Goal: Task Accomplishment & Management: Manage account settings

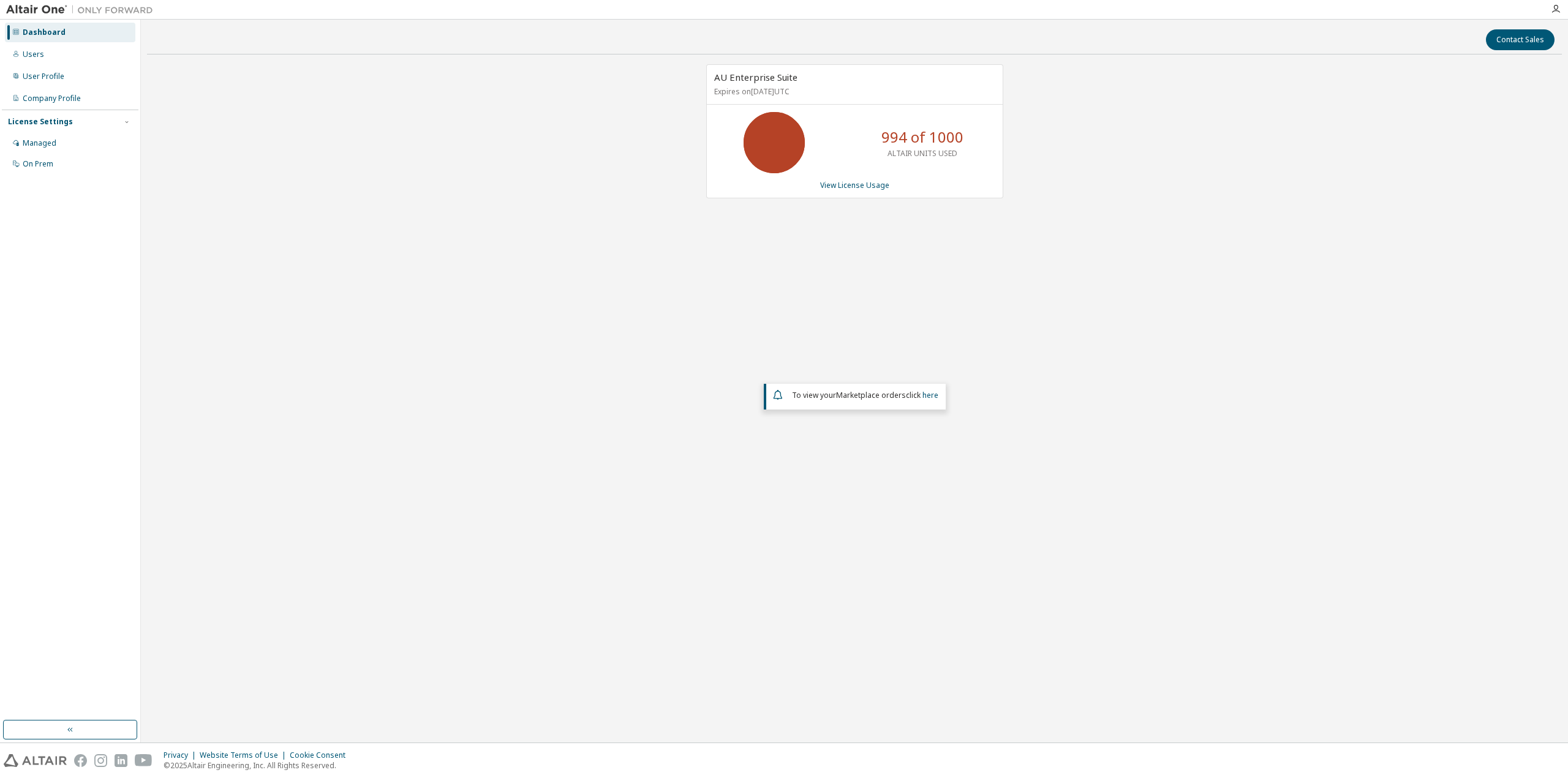
click at [699, 359] on div "AU Enterprise Suite Expires on [DATE] UTC 994 of 1000 ALTAIR UNITS USED View Li…" at bounding box center [854, 317] width 1415 height 505
click at [592, 358] on div "AU Enterprise Suite Expires on [DATE] UTC 994 of 1000 ALTAIR UNITS USED View Li…" at bounding box center [854, 317] width 1415 height 505
click at [56, 49] on div "Users" at bounding box center [69, 55] width 130 height 20
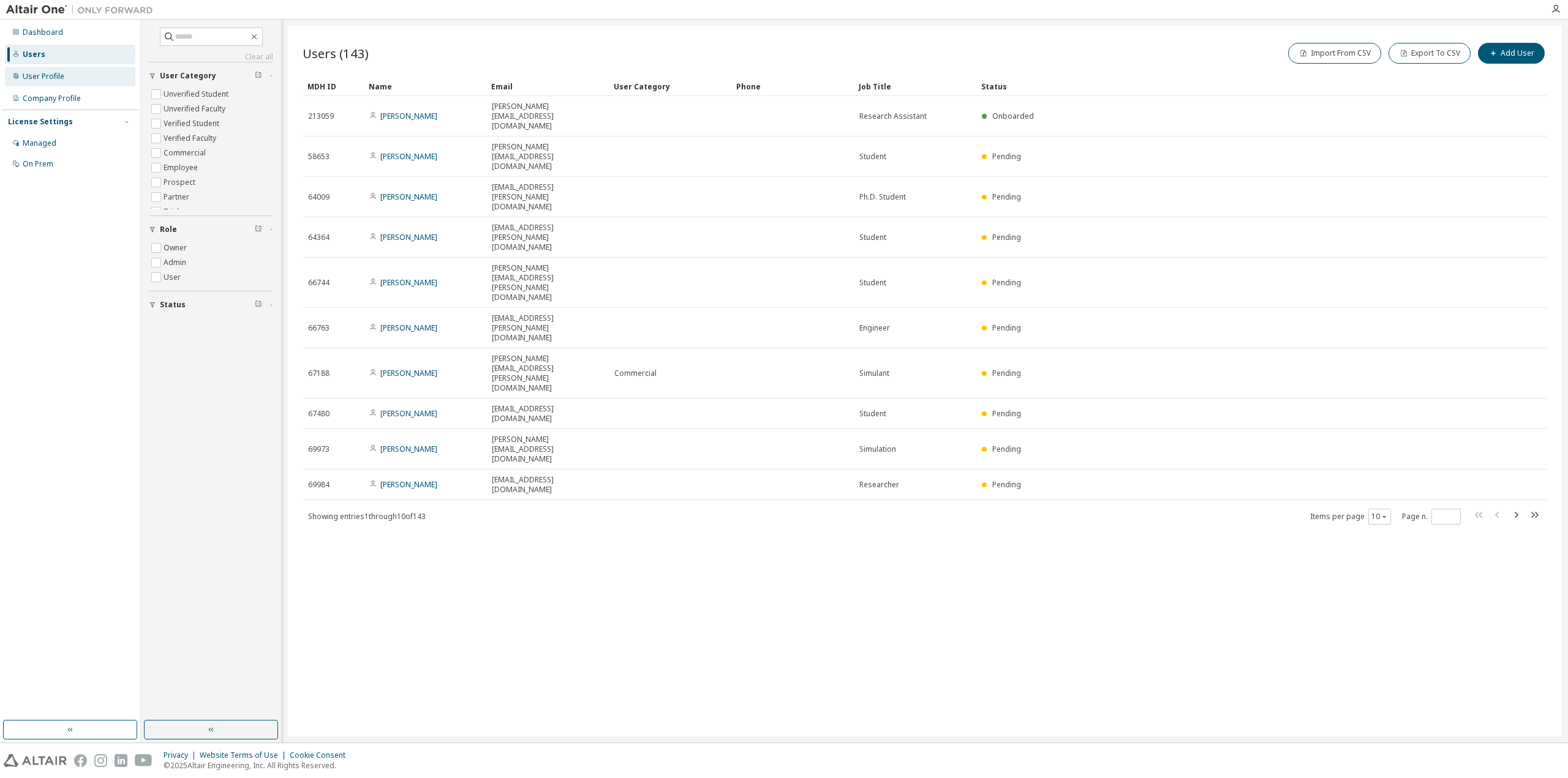
click at [63, 78] on div "User Profile" at bounding box center [69, 77] width 130 height 20
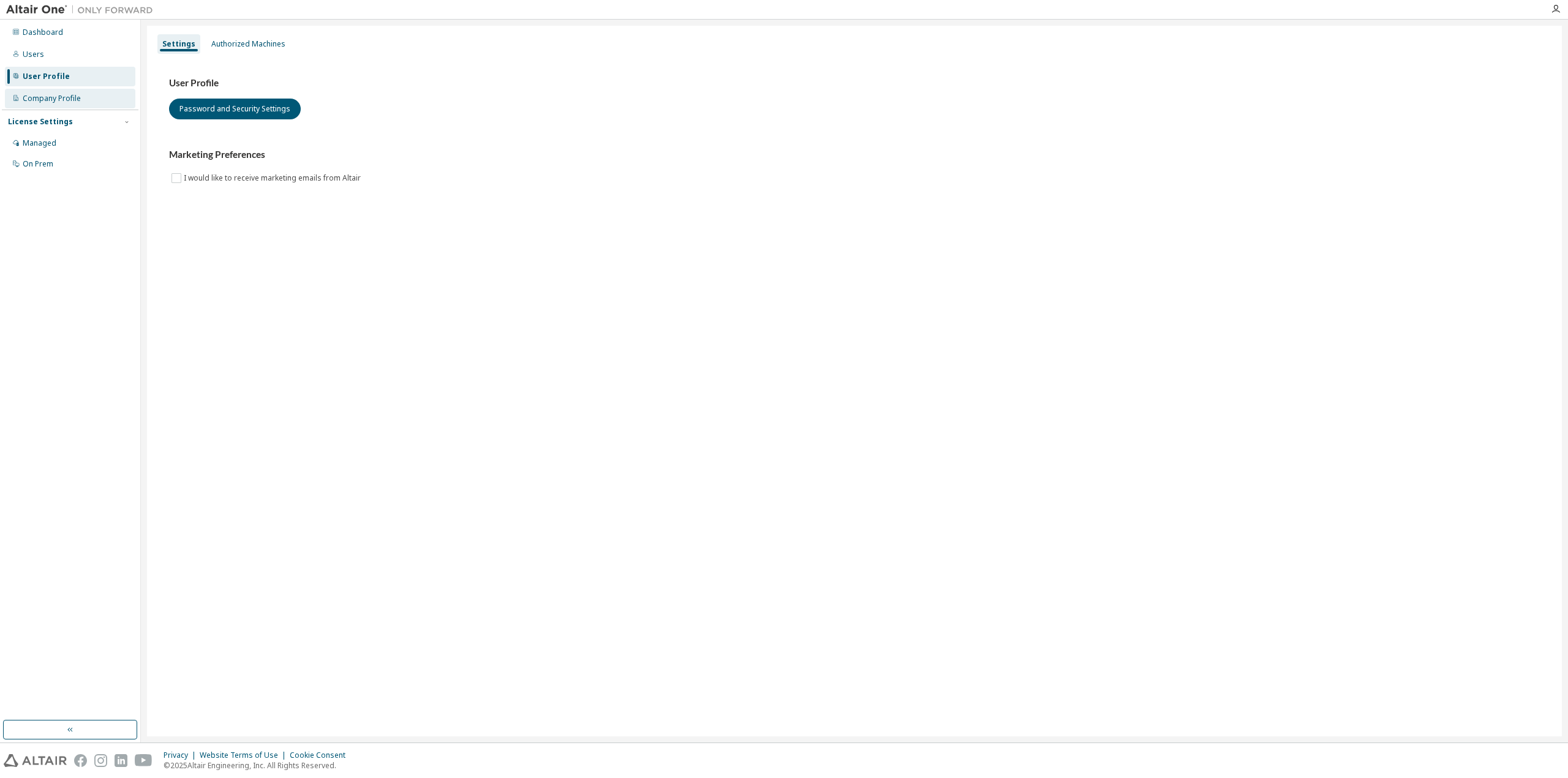
click at [65, 97] on div "Company Profile" at bounding box center [52, 98] width 58 height 10
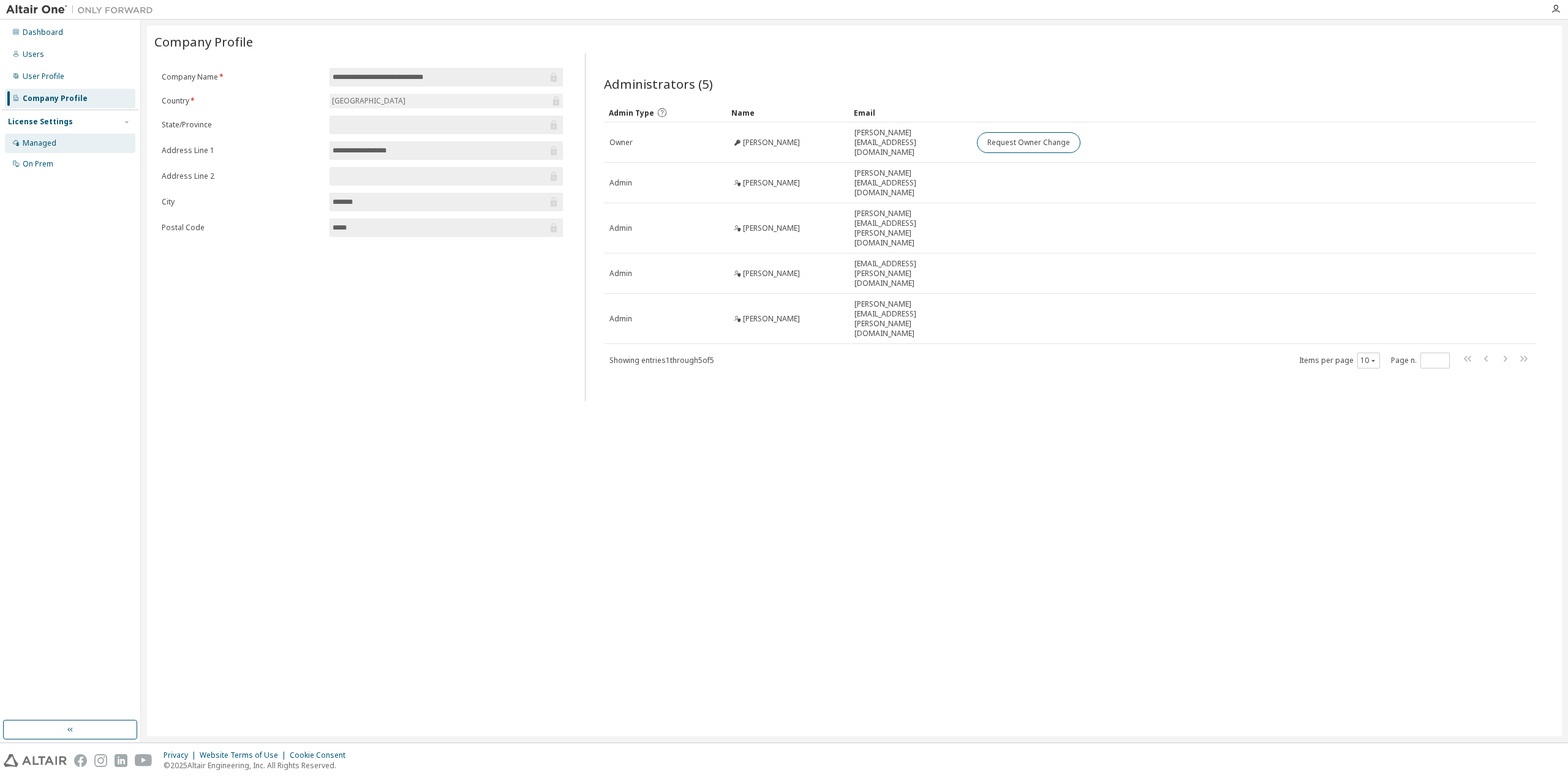
click at [39, 148] on div "Managed" at bounding box center [40, 143] width 34 height 10
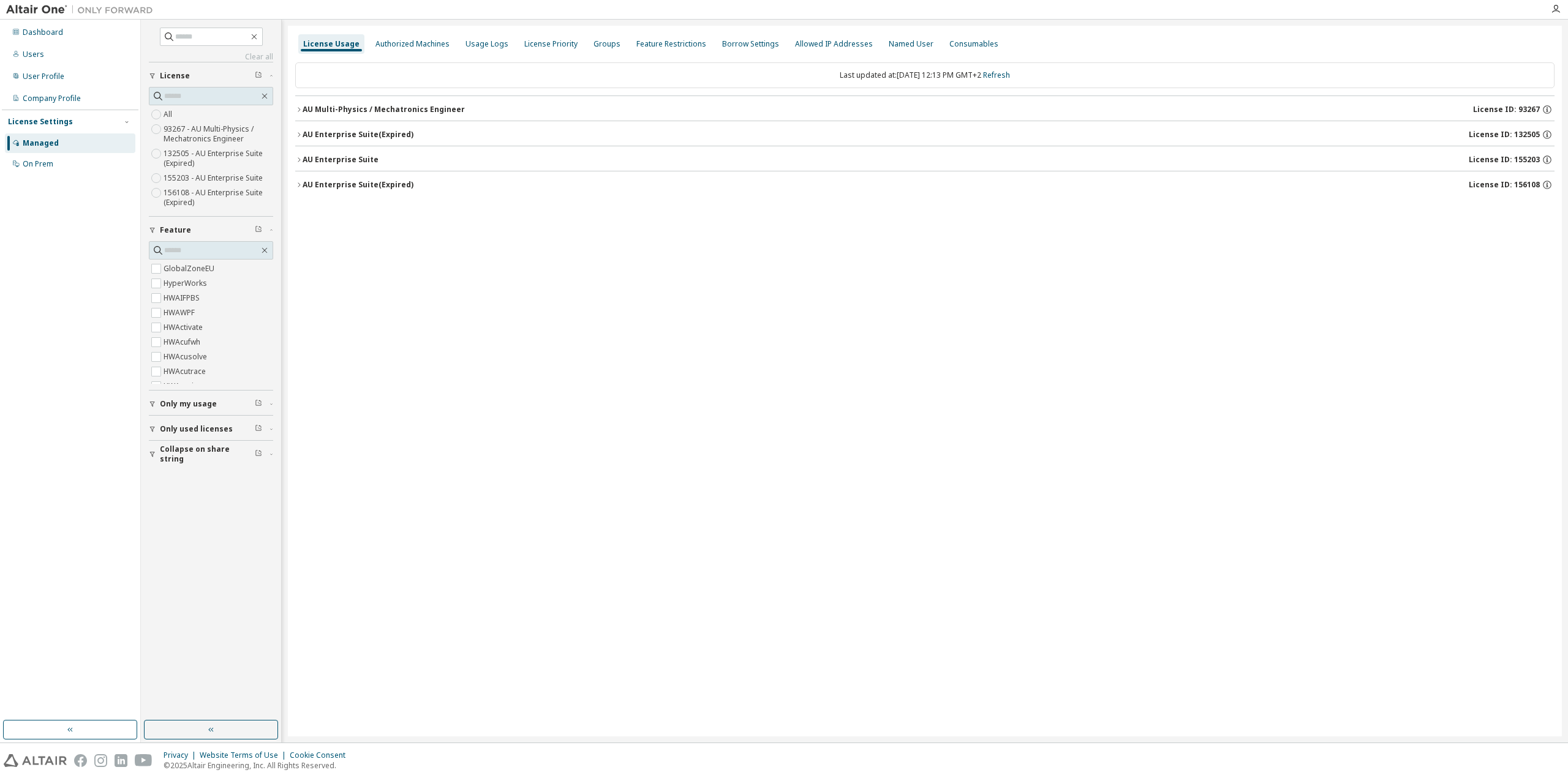
click at [299, 110] on icon "button" at bounding box center [299, 110] width 8 height 8
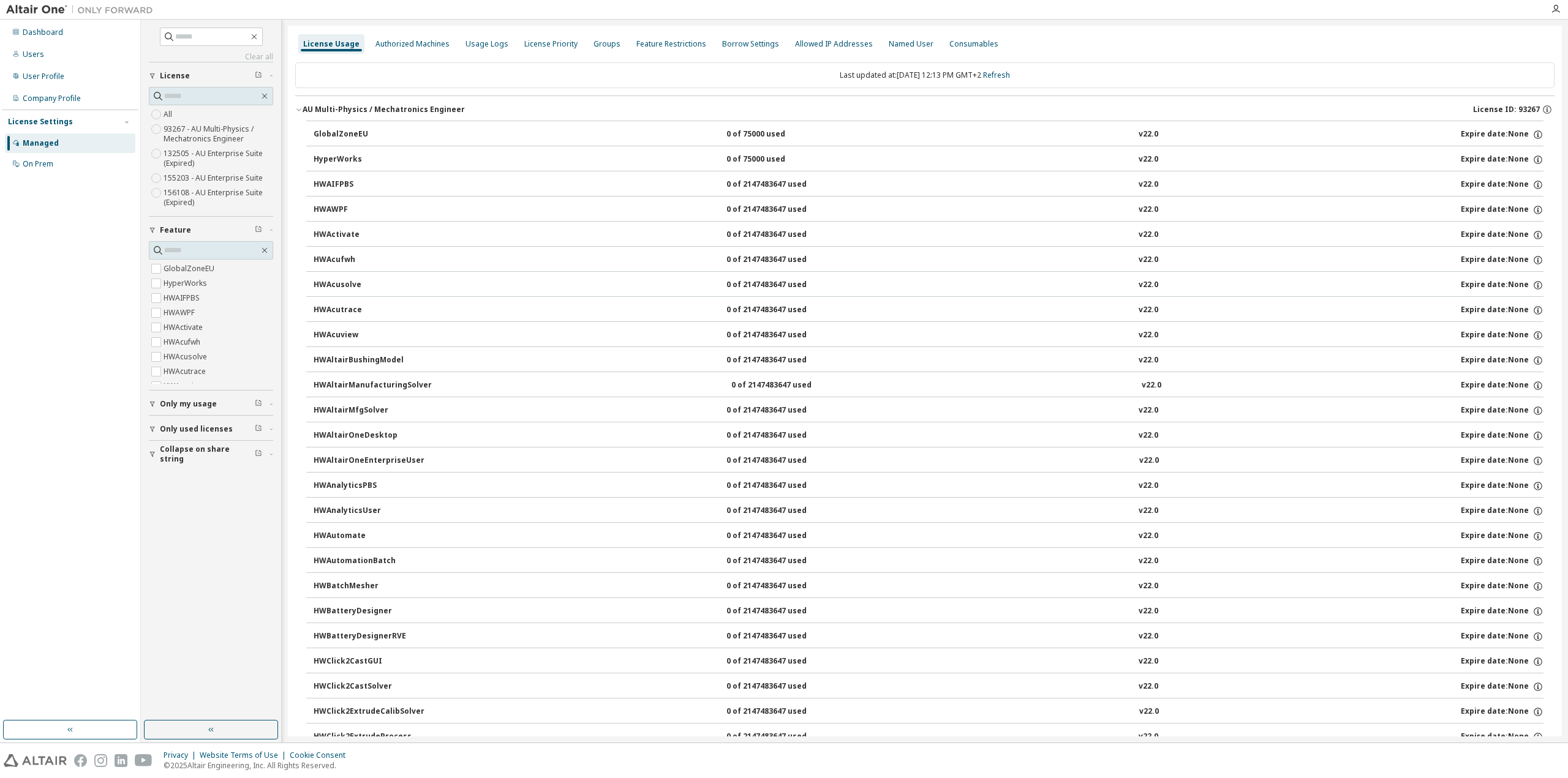
click at [299, 110] on icon "button" at bounding box center [299, 110] width 8 height 8
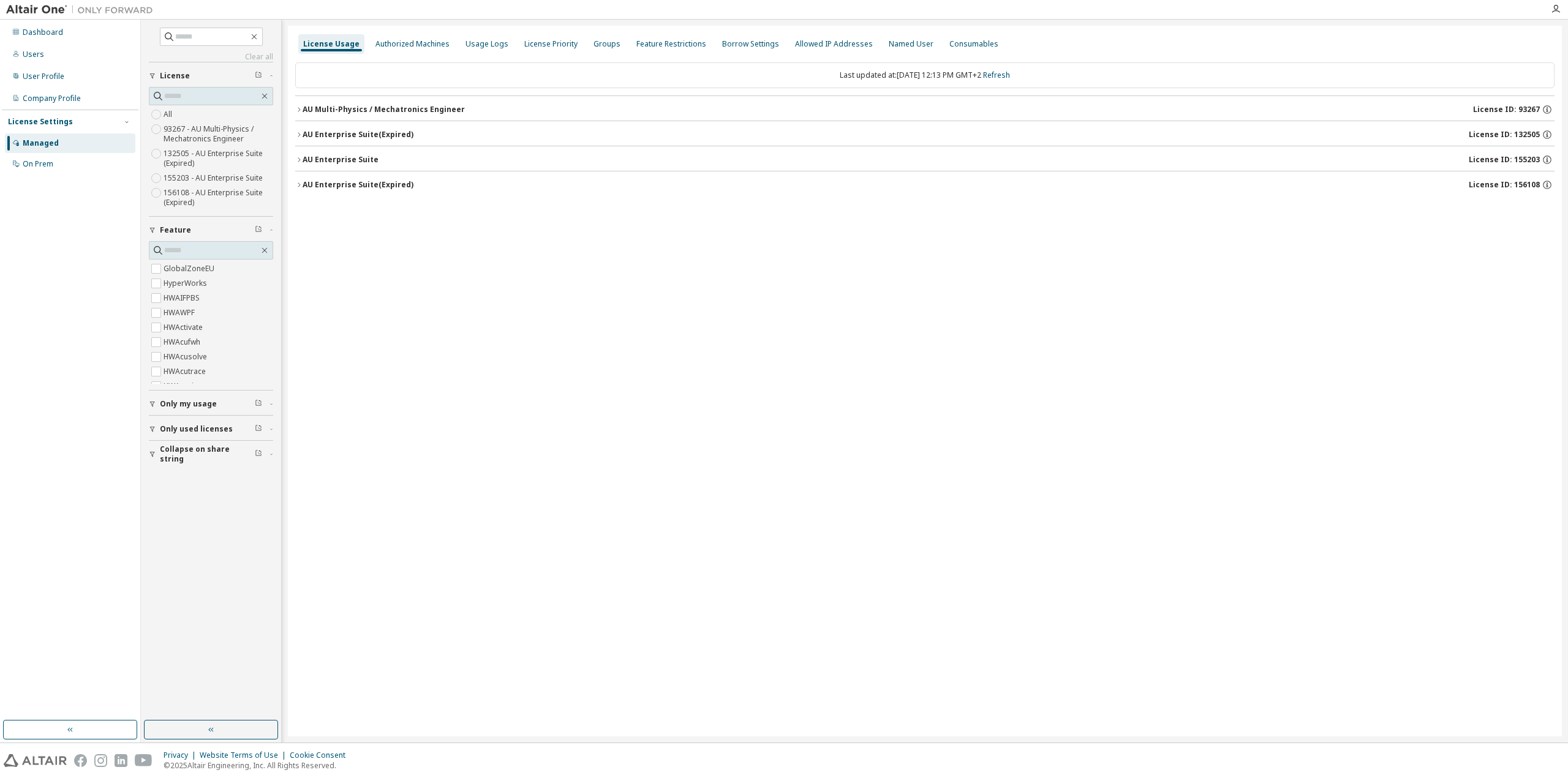
click at [574, 39] on div "License Usage Authorized Machines Usage Logs License Priority Groups Feature Re…" at bounding box center [925, 43] width 1260 height 22
click at [563, 43] on div "License Priority" at bounding box center [551, 43] width 53 height 10
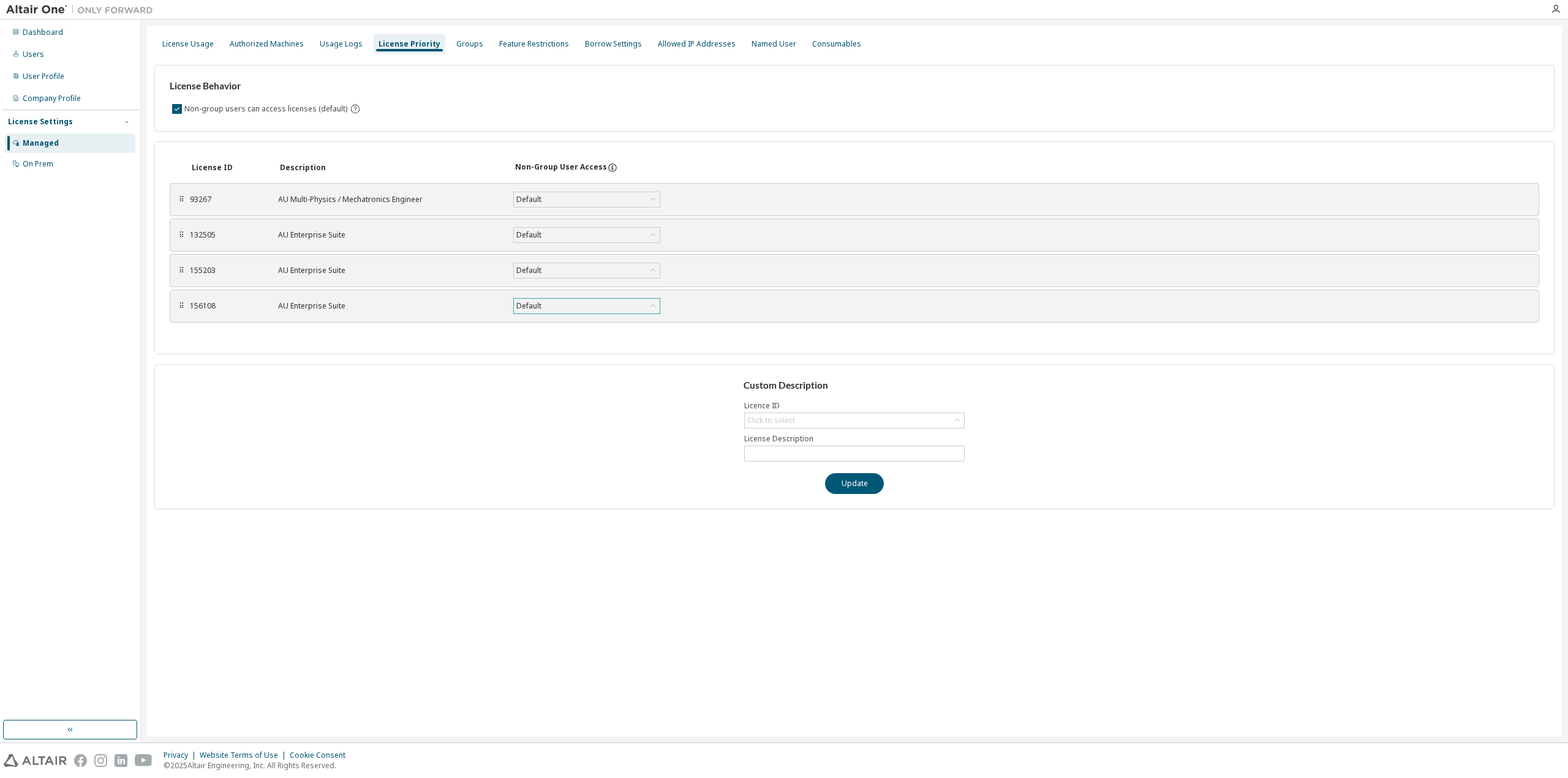
click at [604, 309] on div "Default" at bounding box center [586, 306] width 145 height 14
click at [848, 422] on div "Click to select" at bounding box center [854, 420] width 219 height 14
click at [602, 407] on div "Custom Description Licence ID Click to select 93267 - AU Multi-Physics / Mechat…" at bounding box center [854, 437] width 1400 height 145
click at [522, 49] on div "Feature Restrictions" at bounding box center [534, 44] width 80 height 20
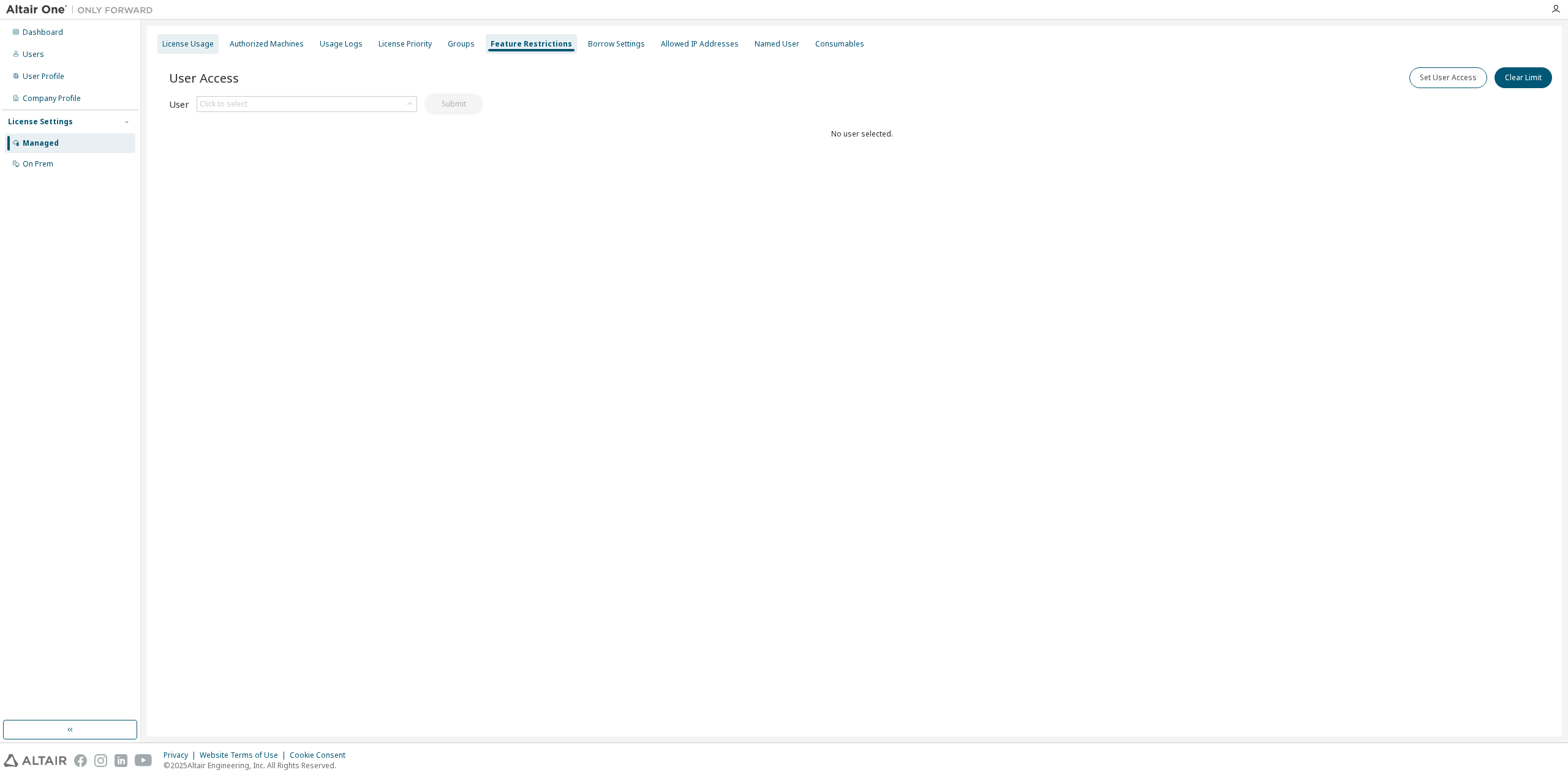
click at [195, 46] on div "License Usage" at bounding box center [188, 43] width 52 height 10
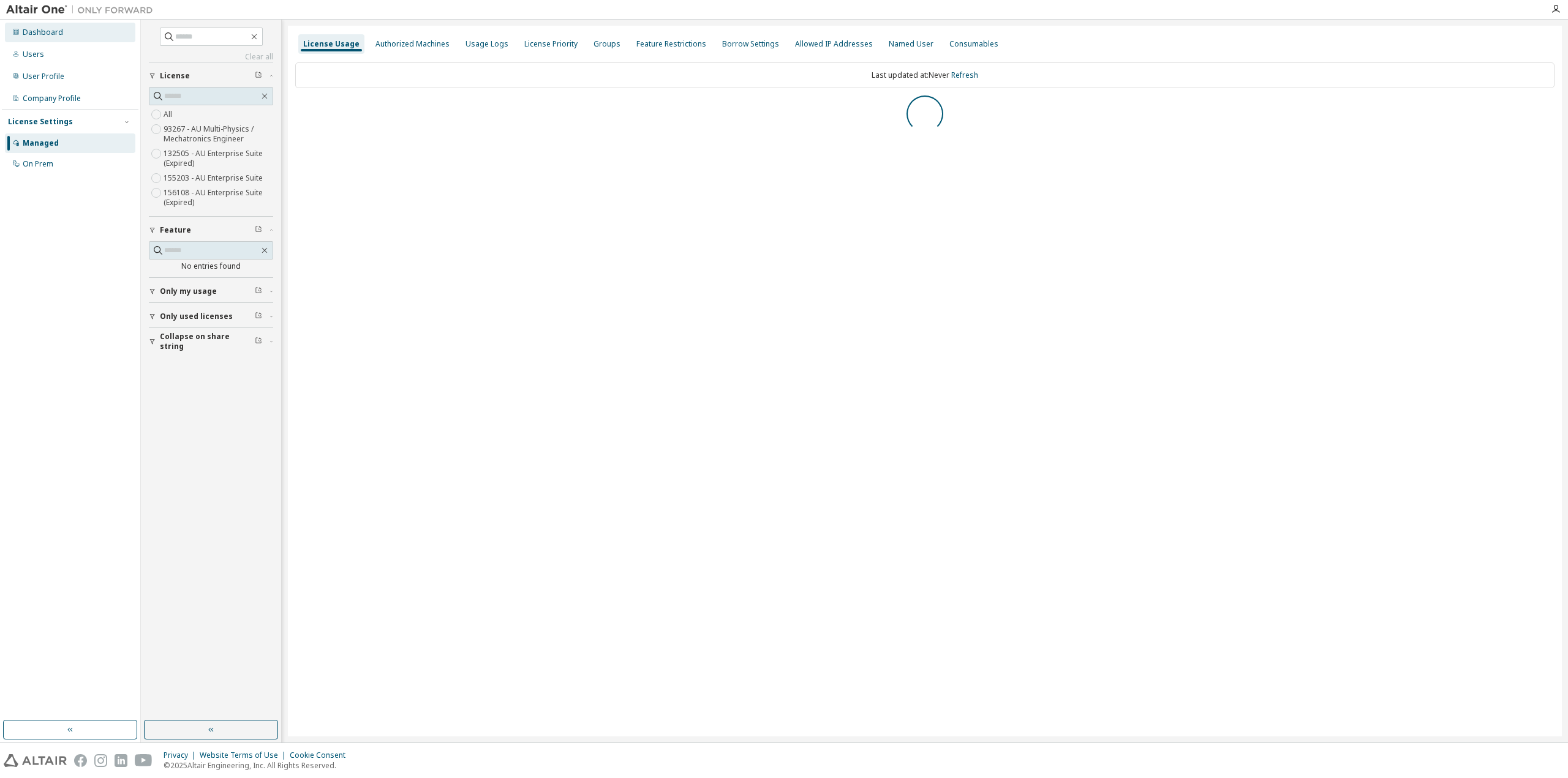
click at [34, 31] on div "Dashboard" at bounding box center [43, 32] width 40 height 10
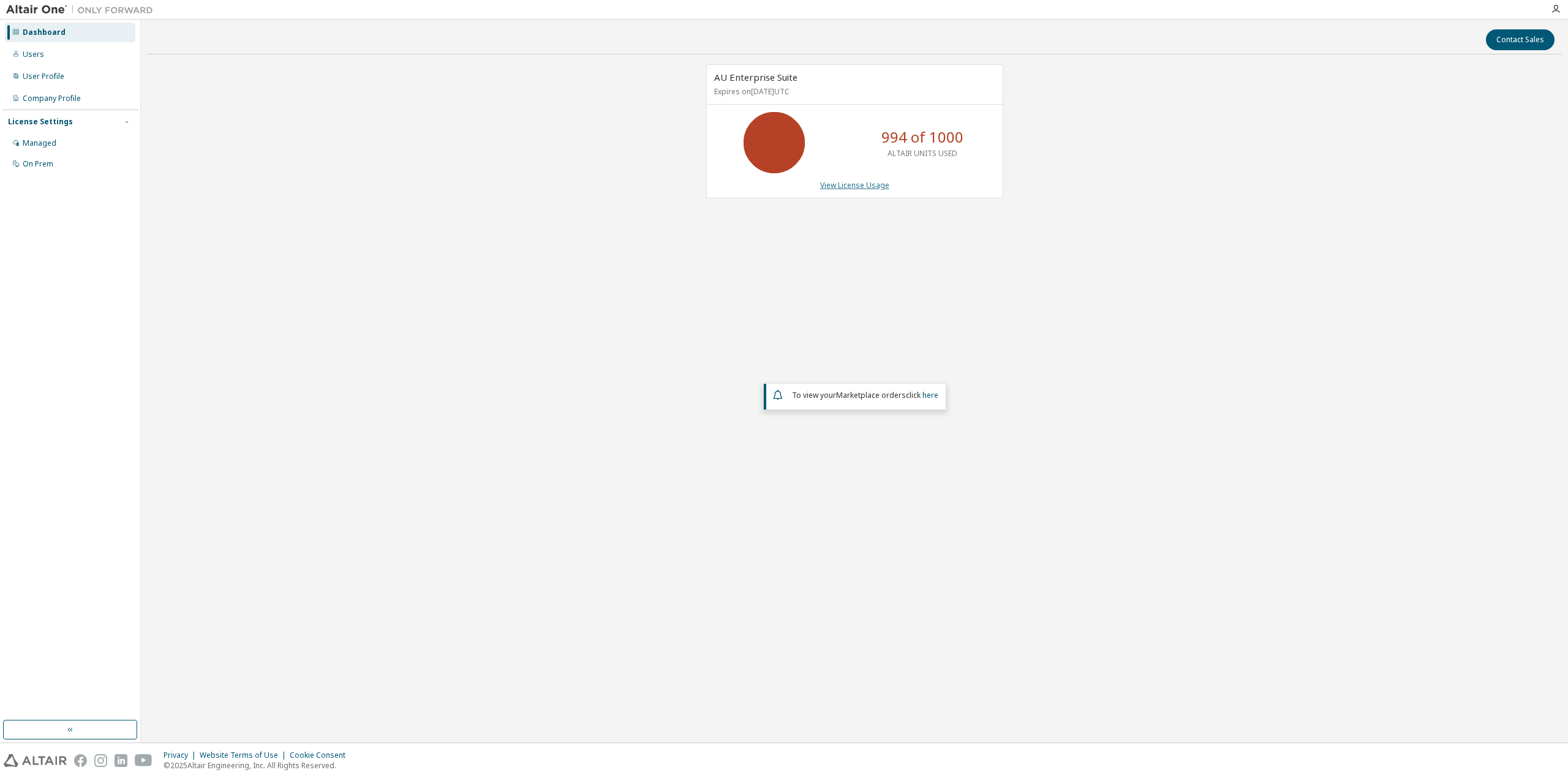
click at [867, 187] on link "View License Usage" at bounding box center [854, 186] width 69 height 11
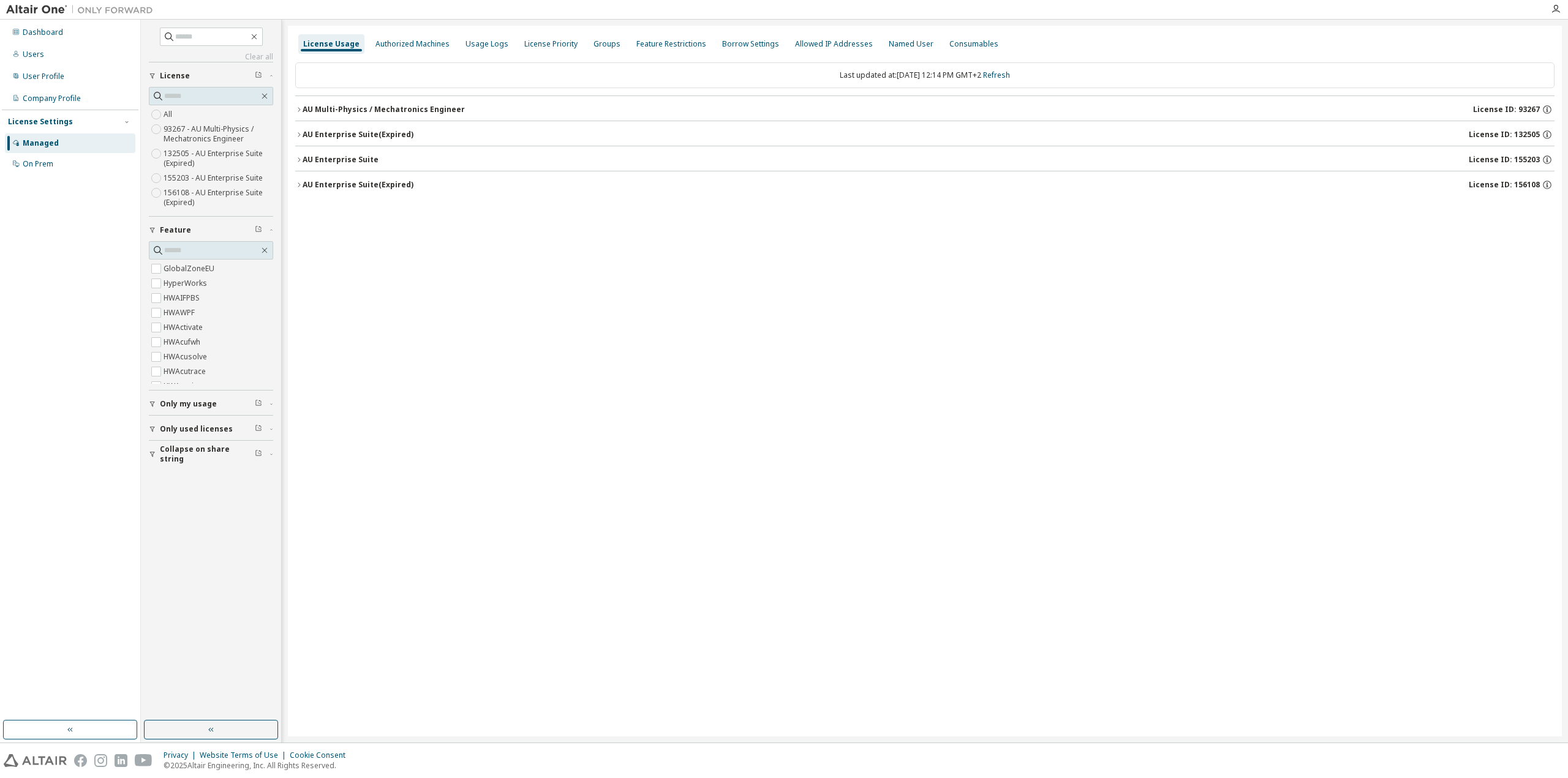
click at [822, 233] on div "License Usage Authorized Machines Usage Logs License Priority Groups Feature Re…" at bounding box center [925, 381] width 1274 height 711
click at [40, 42] on div "Dashboard" at bounding box center [69, 33] width 130 height 20
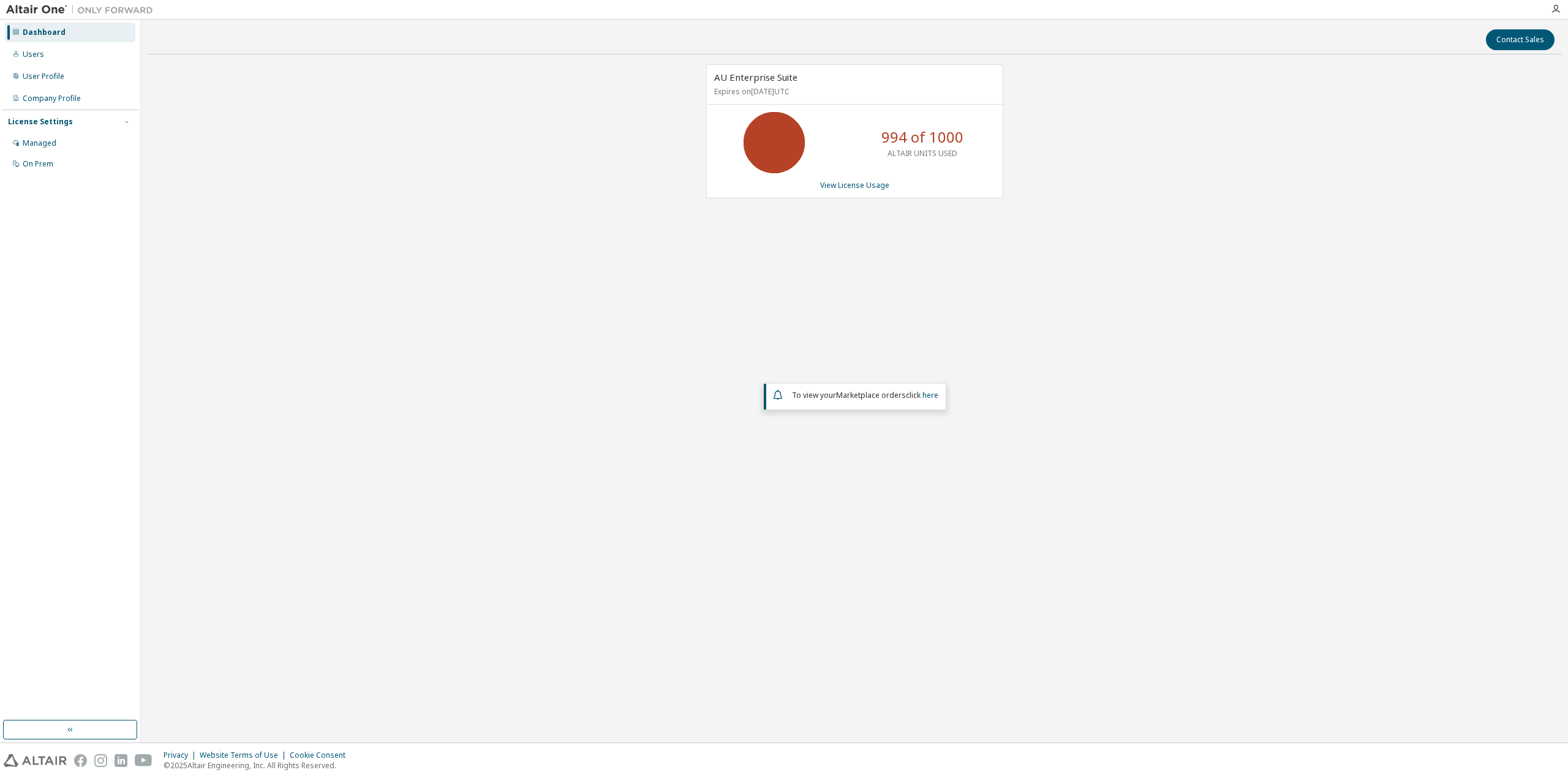
click at [1174, 327] on div "AU Enterprise Suite Expires on April 1, 2026 UTC 994 of 1000 ALTAIR UNITS USED …" at bounding box center [854, 317] width 1415 height 505
click at [851, 189] on link "View License Usage" at bounding box center [854, 186] width 69 height 11
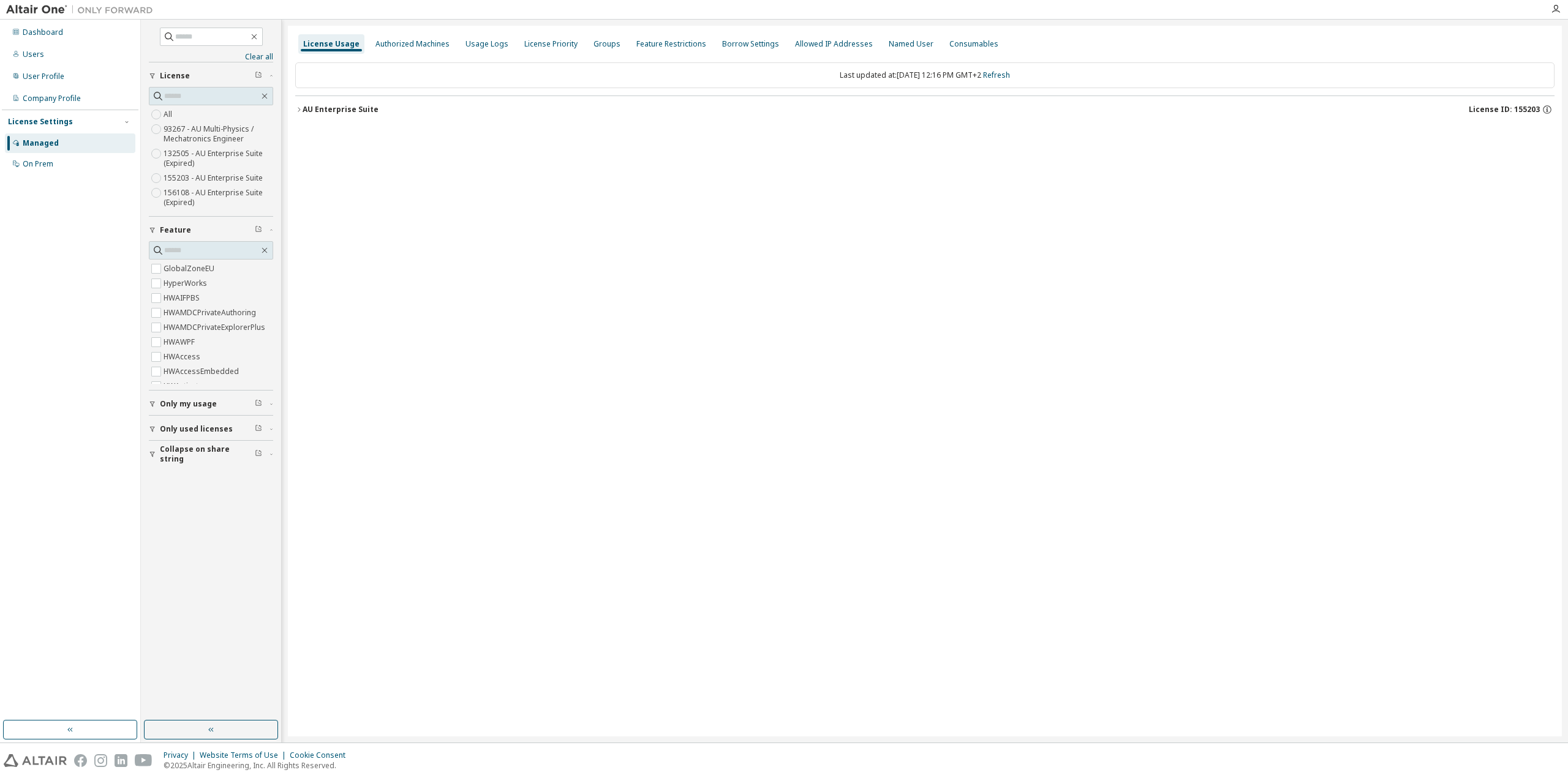
click at [302, 108] on icon "button" at bounding box center [299, 110] width 8 height 8
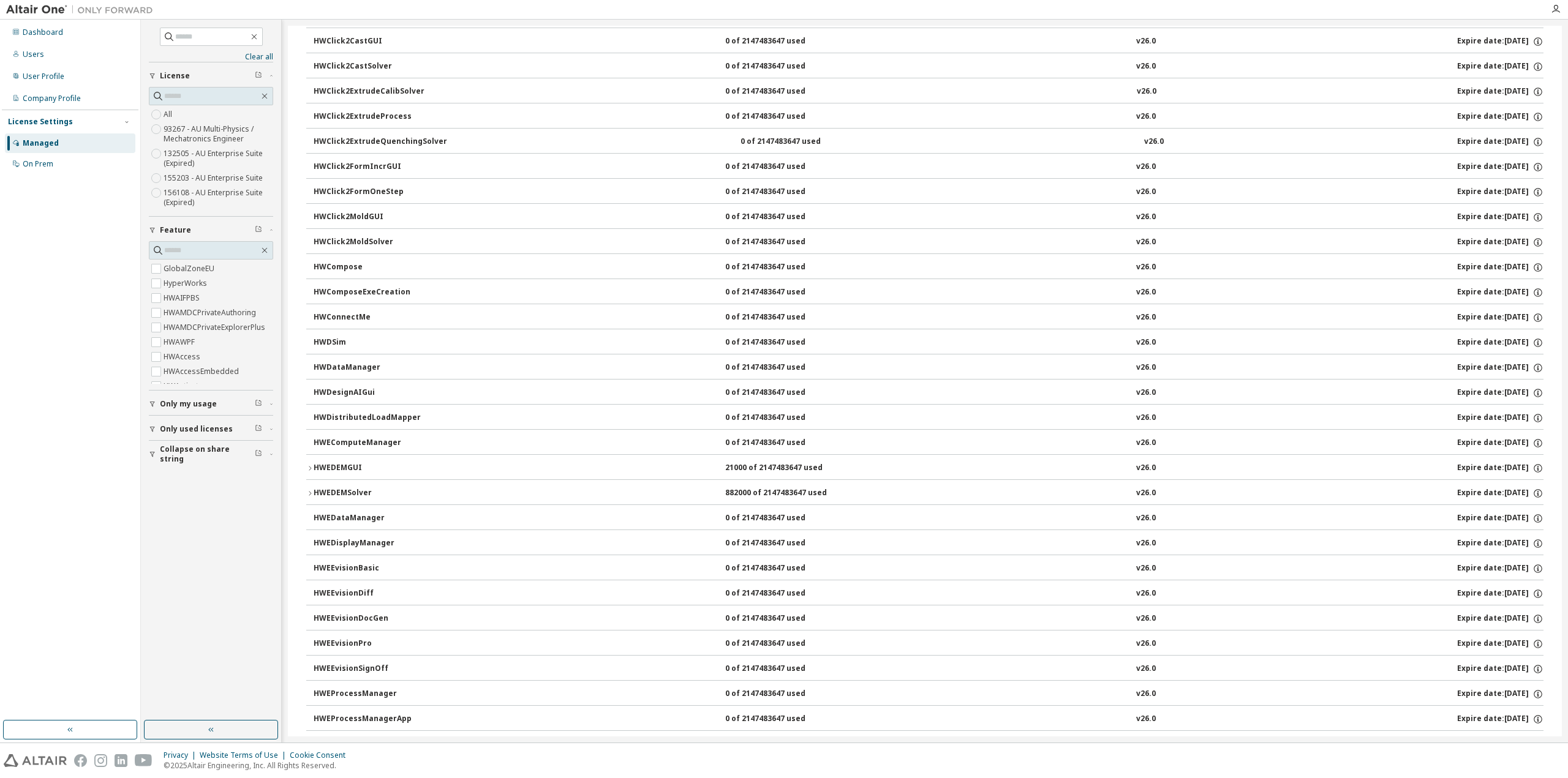
scroll to position [857, 0]
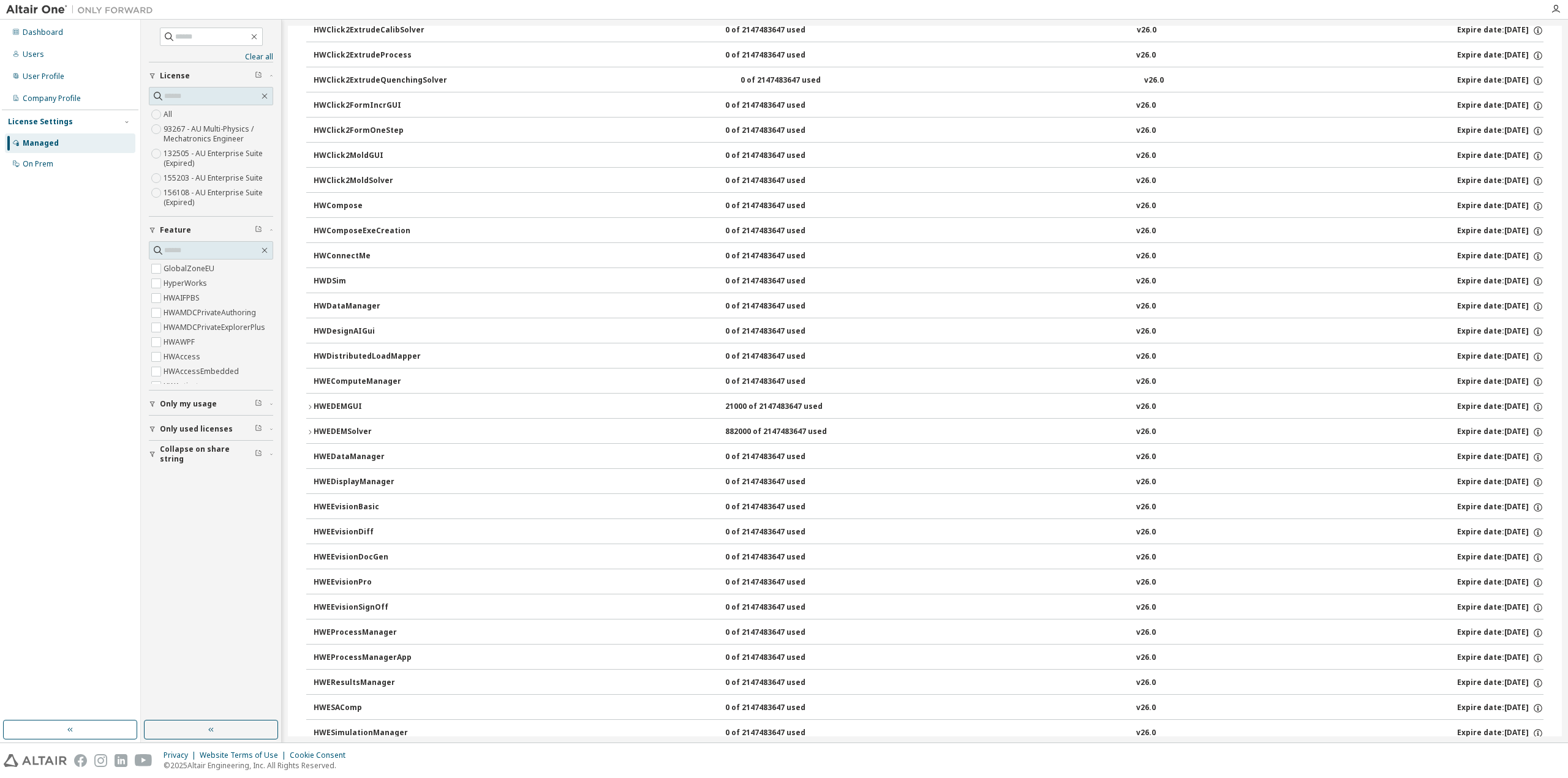
click at [309, 432] on icon "button" at bounding box center [310, 432] width 8 height 8
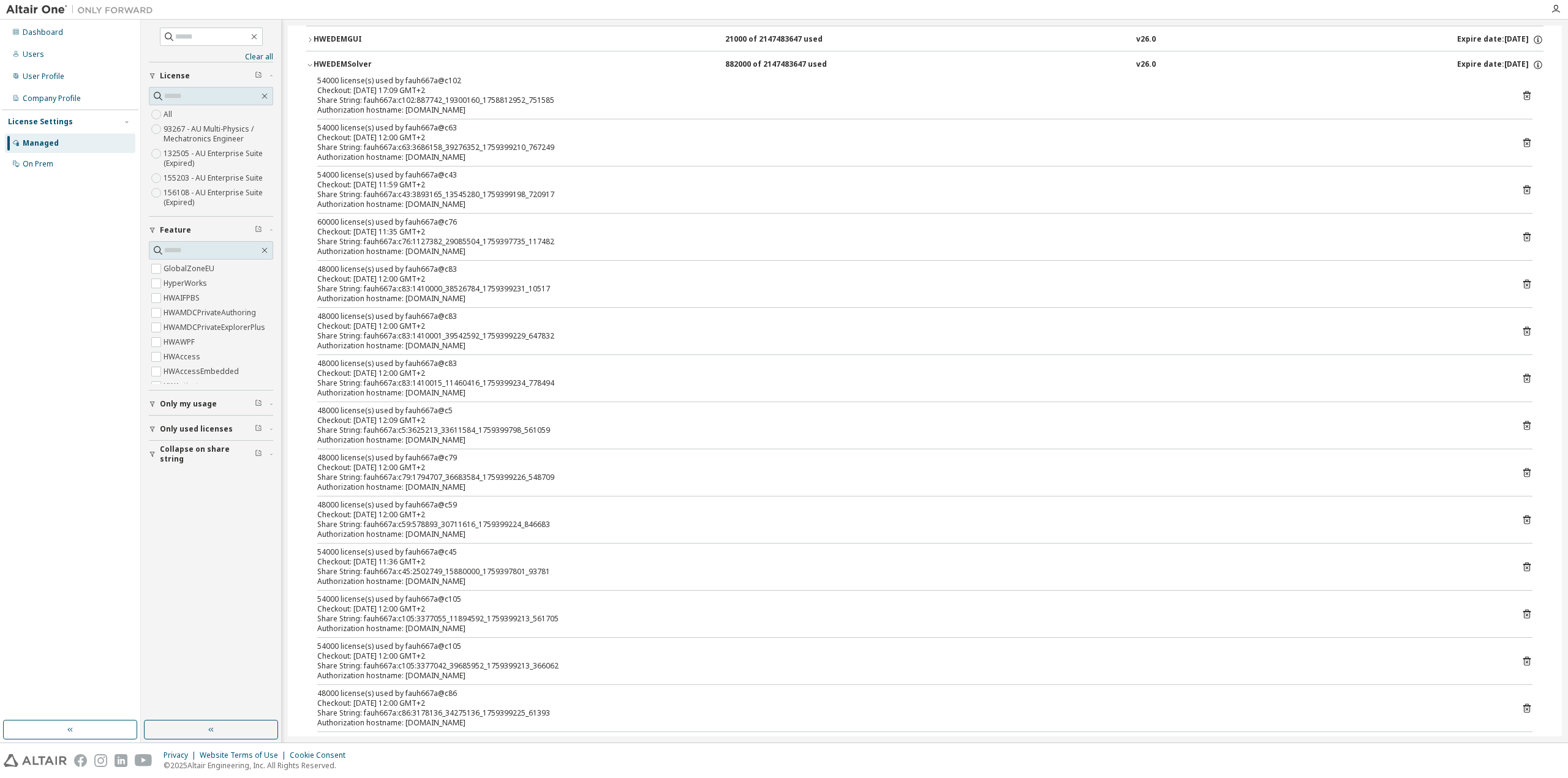
scroll to position [1163, 0]
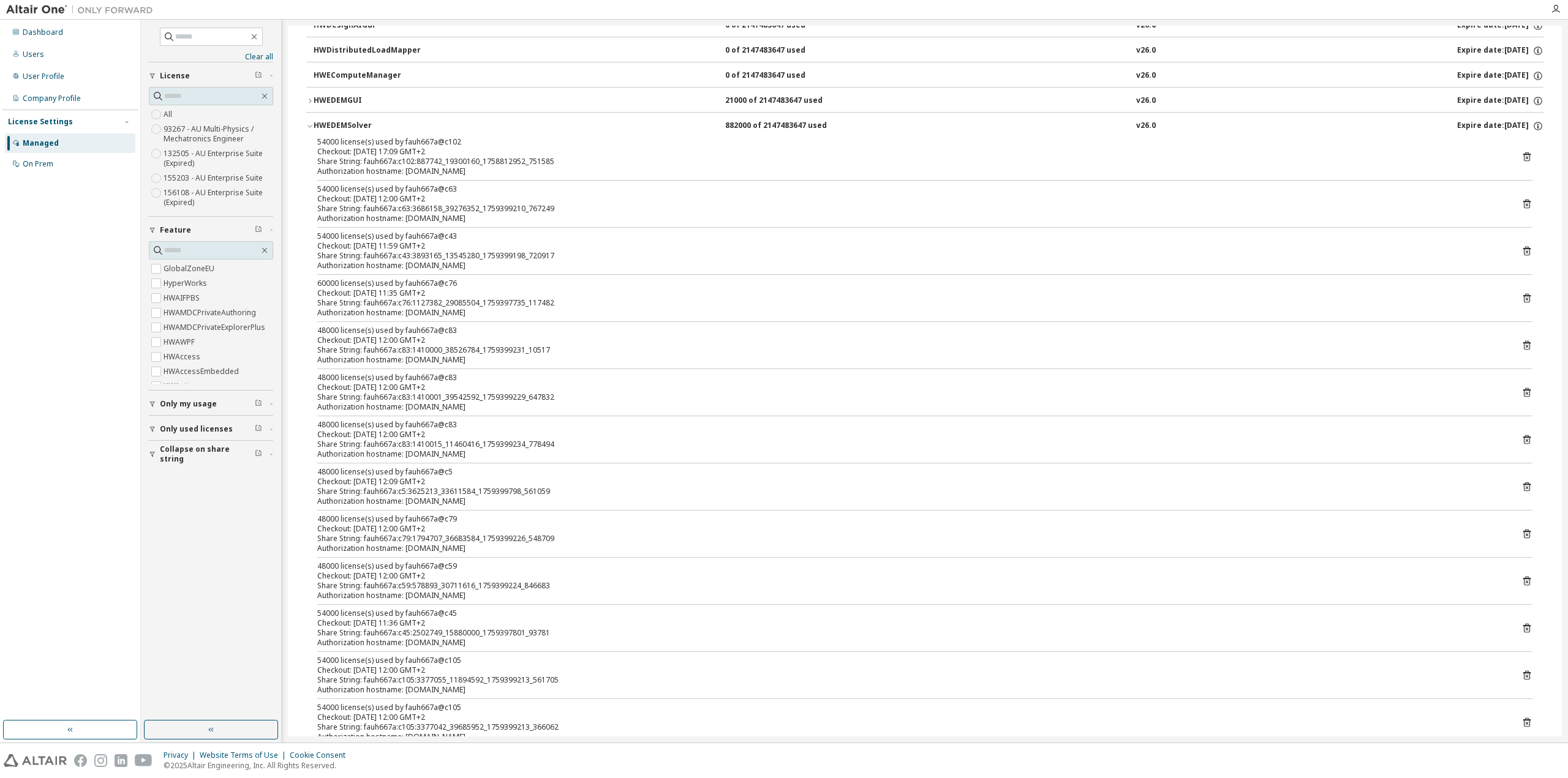
click at [311, 103] on icon "button" at bounding box center [310, 101] width 8 height 8
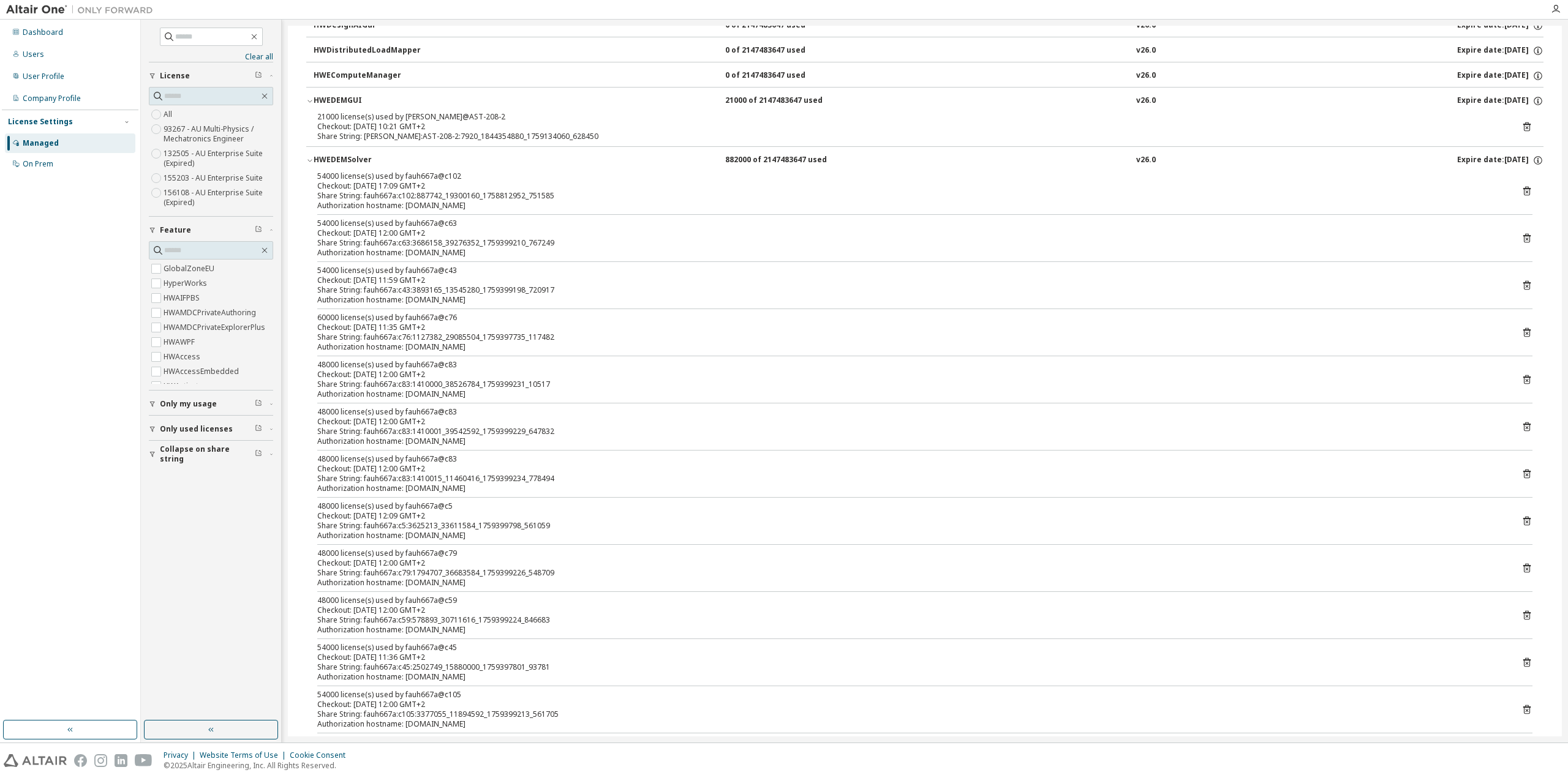
click at [306, 159] on icon "button" at bounding box center [310, 161] width 8 height 8
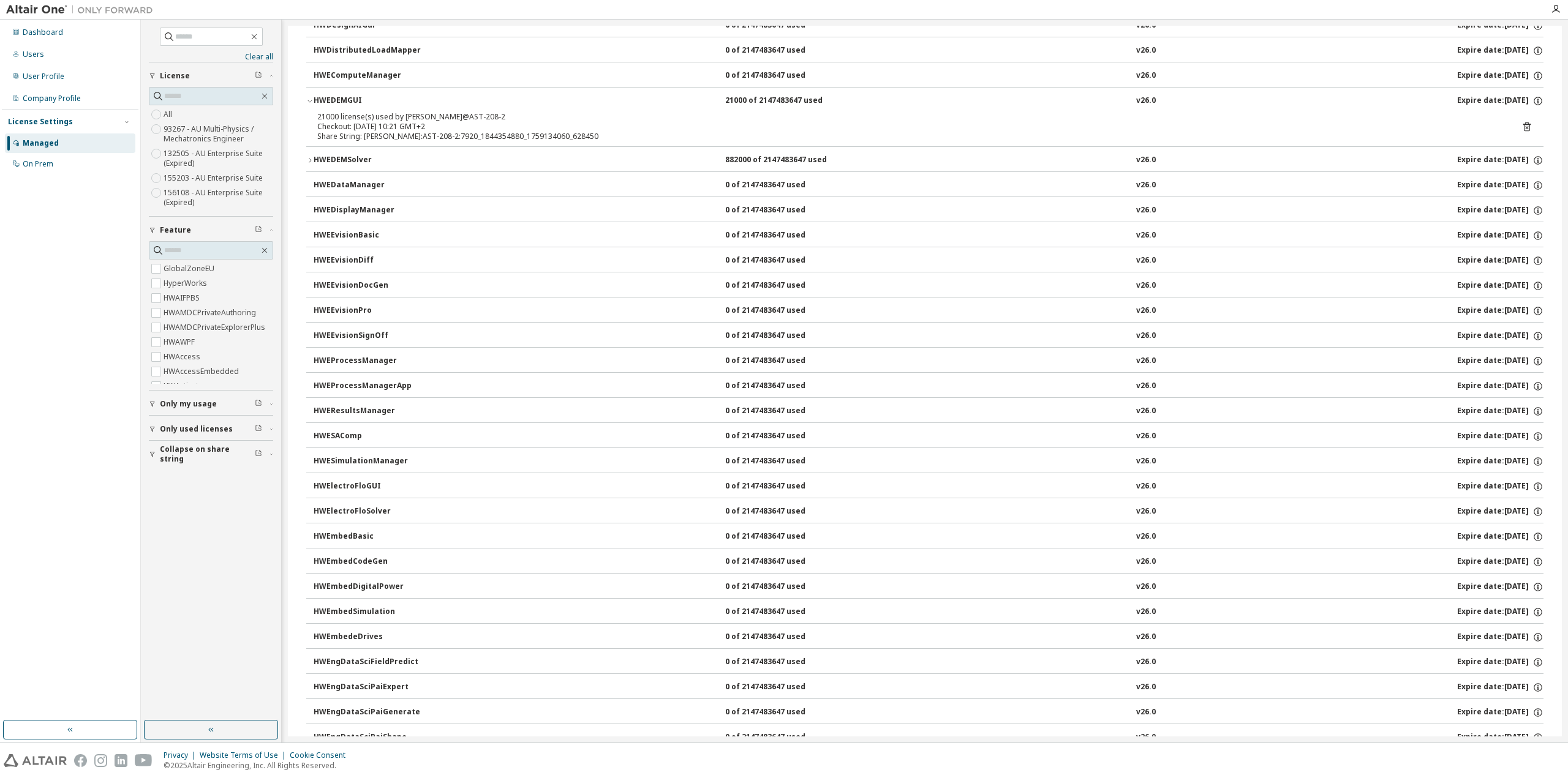
click at [308, 102] on icon "button" at bounding box center [310, 101] width 8 height 8
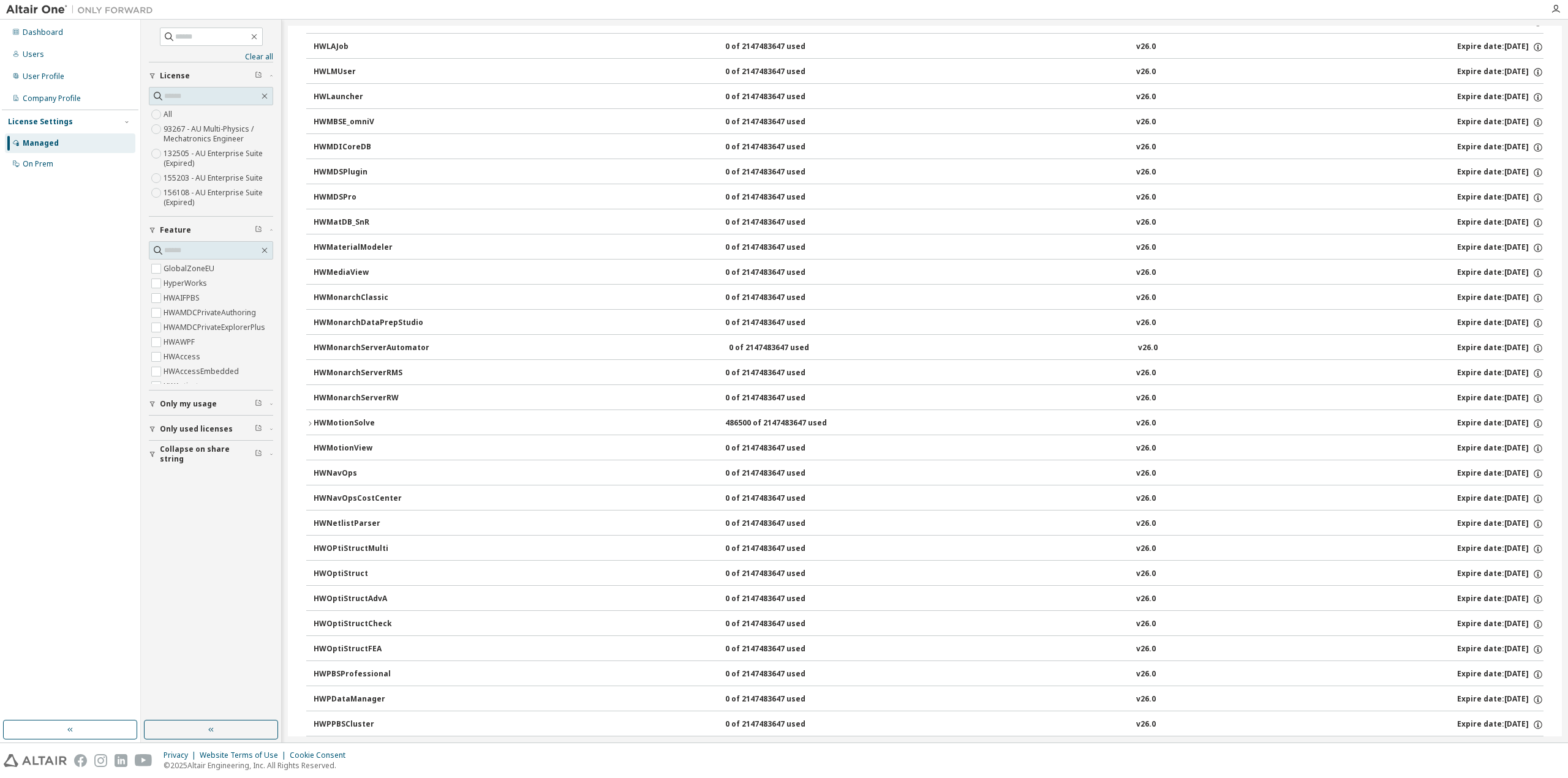
scroll to position [4654, 0]
click at [312, 302] on icon "button" at bounding box center [310, 301] width 8 height 8
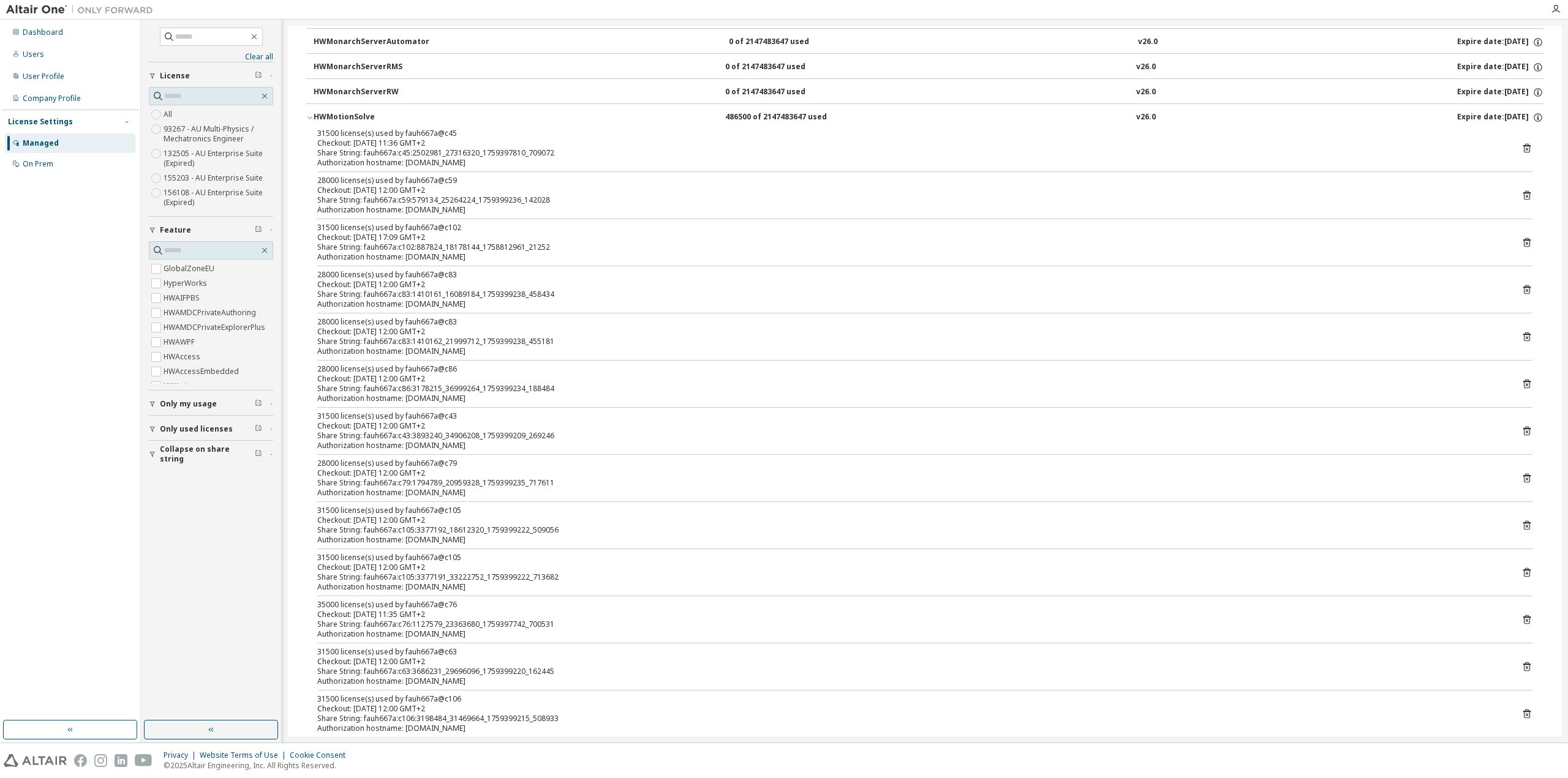
scroll to position [4777, 0]
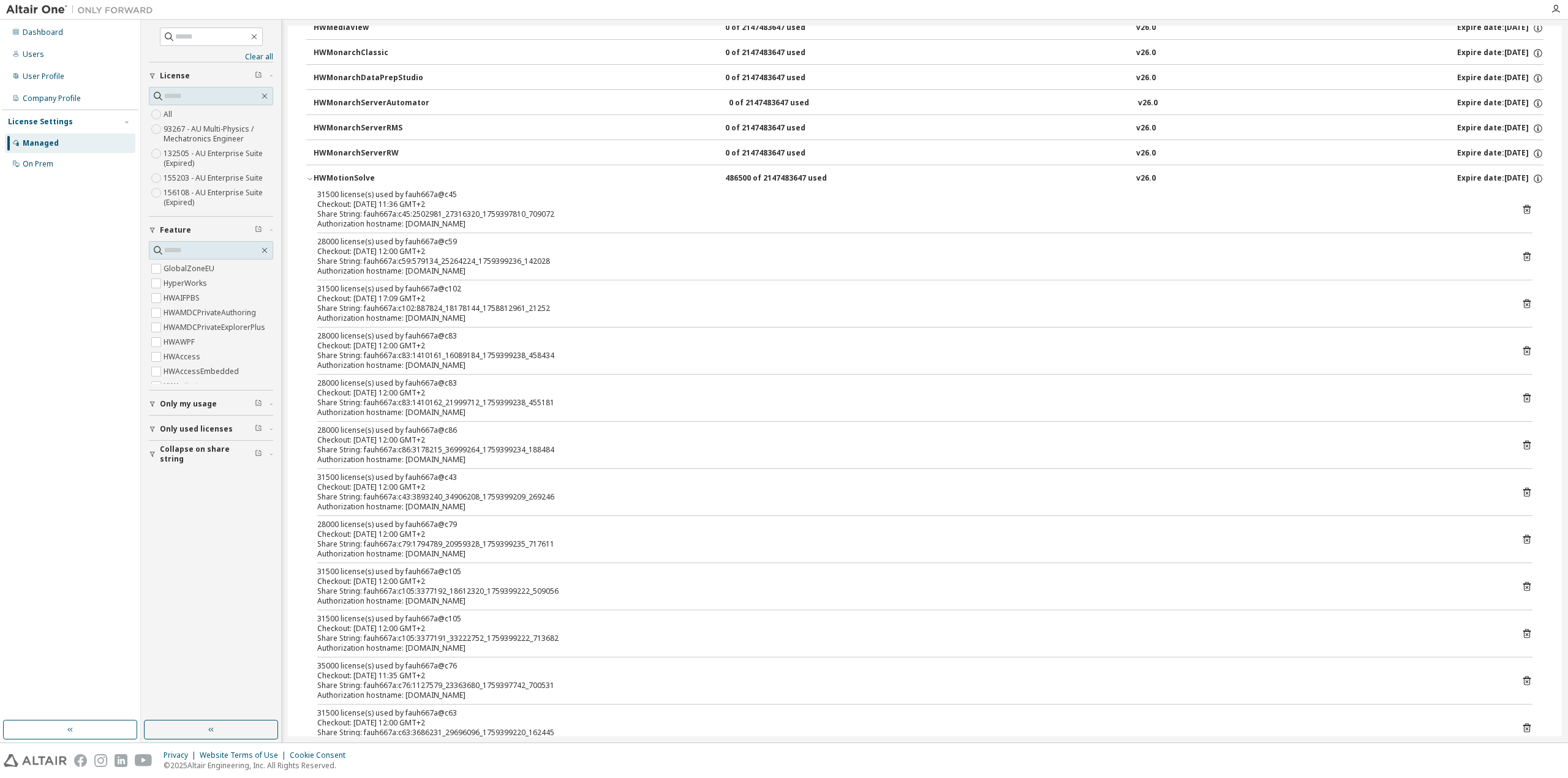
click at [309, 180] on icon "button" at bounding box center [310, 179] width 8 height 8
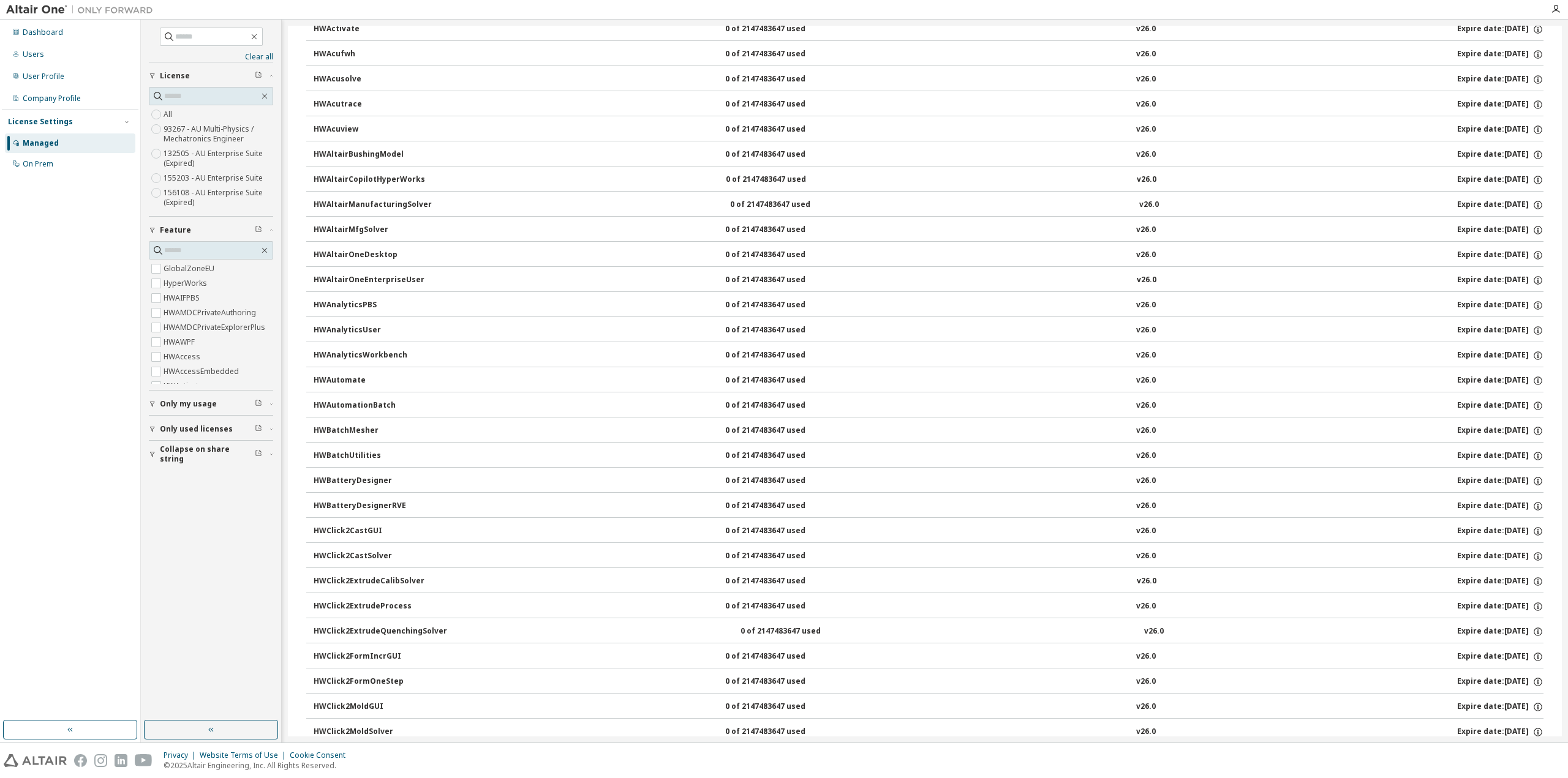
scroll to position [0, 0]
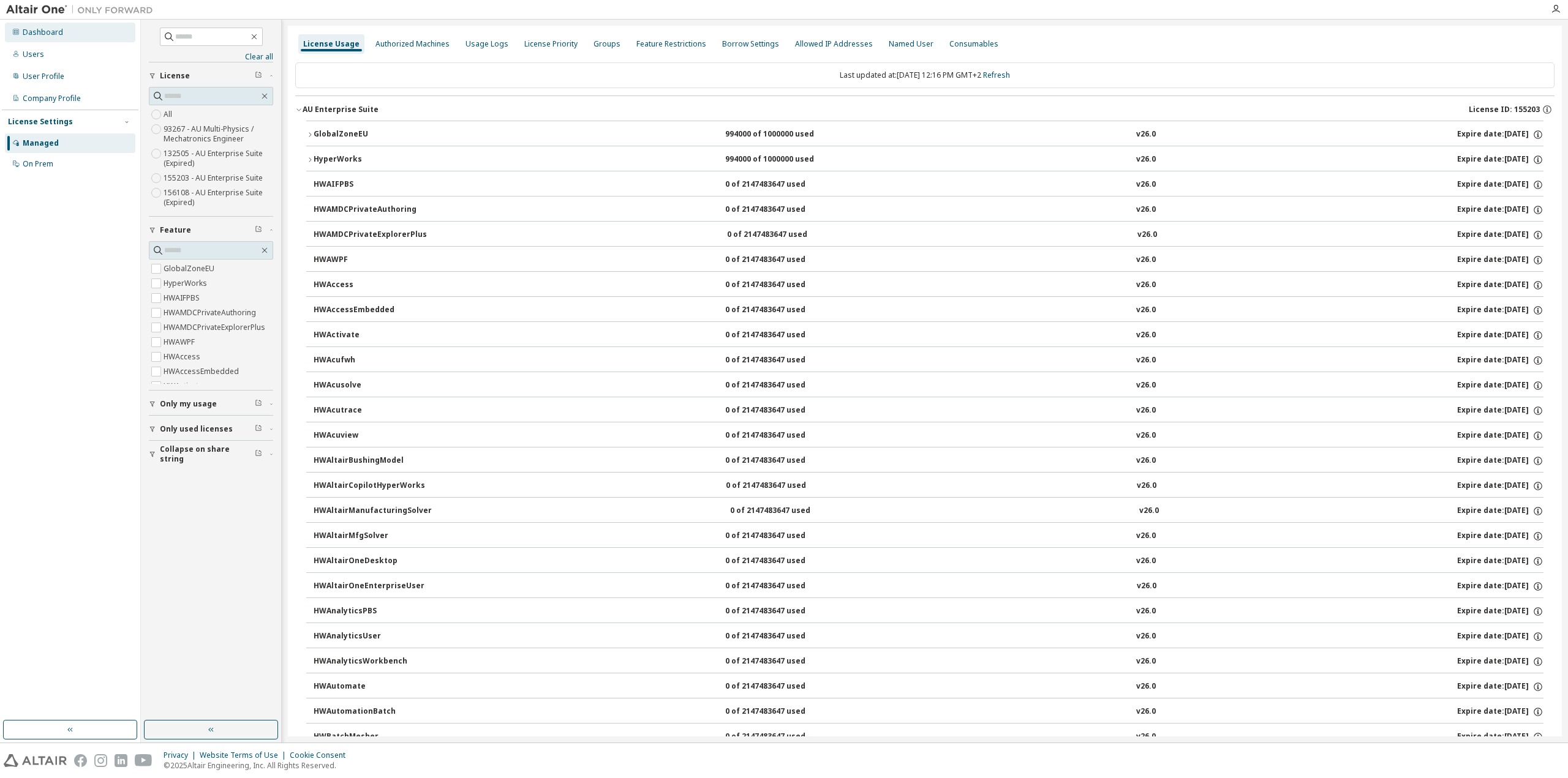
click at [66, 33] on div "Dashboard" at bounding box center [69, 33] width 130 height 20
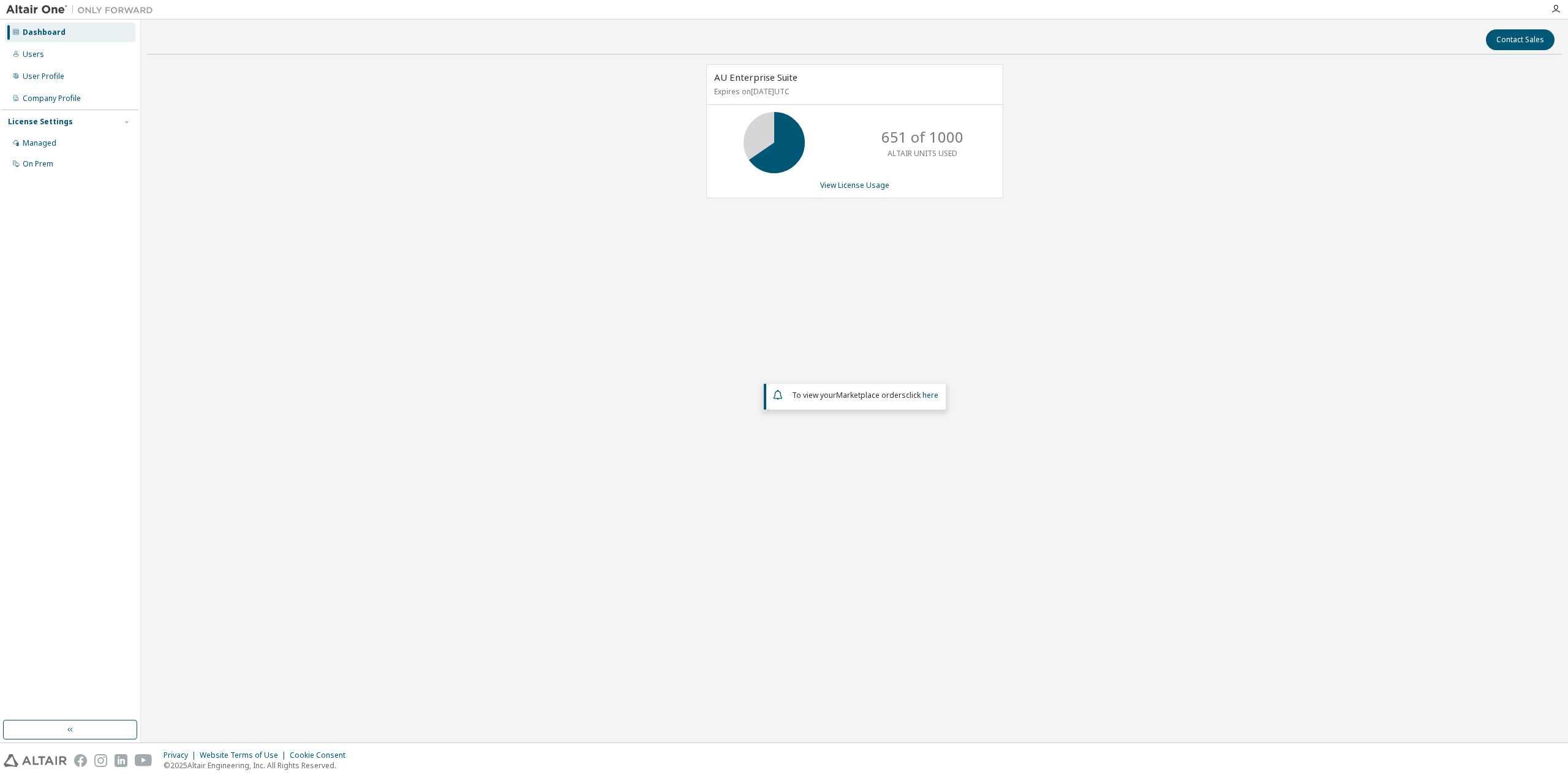
click at [1133, 273] on div "AU Enterprise Suite Expires on [DATE] UTC 651 of 1000 ALTAIR UNITS USED View Li…" at bounding box center [854, 317] width 1415 height 505
